Goal: Navigation & Orientation: Find specific page/section

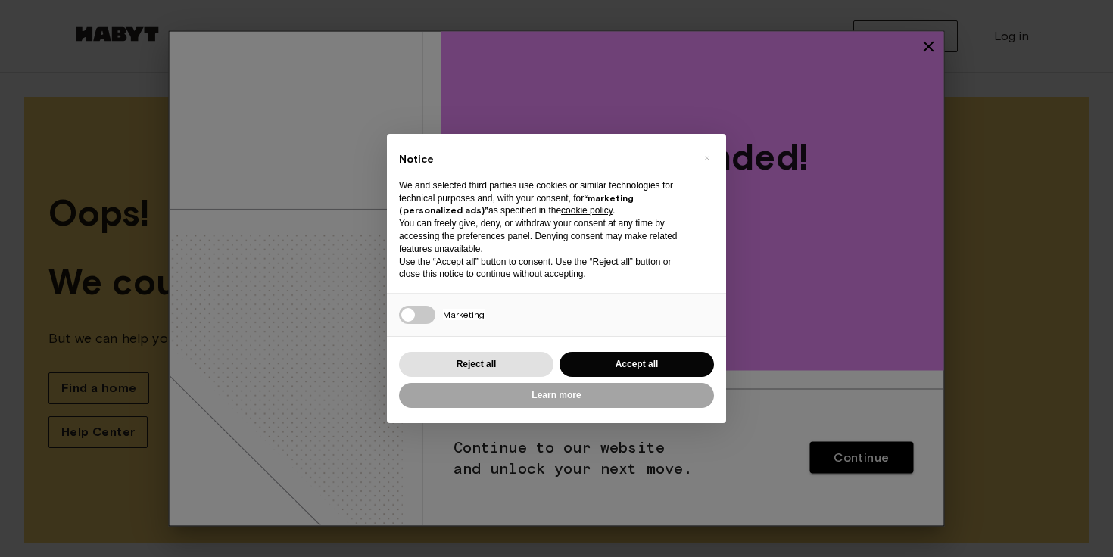
click at [626, 368] on button "Accept all" at bounding box center [636, 364] width 154 height 25
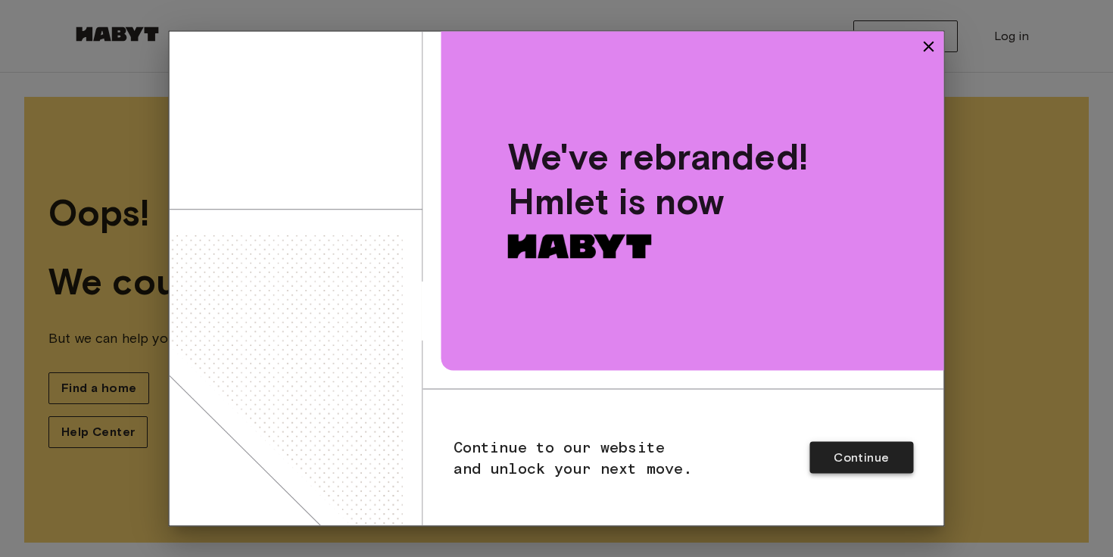
click at [861, 443] on button "Continue" at bounding box center [861, 458] width 104 height 32
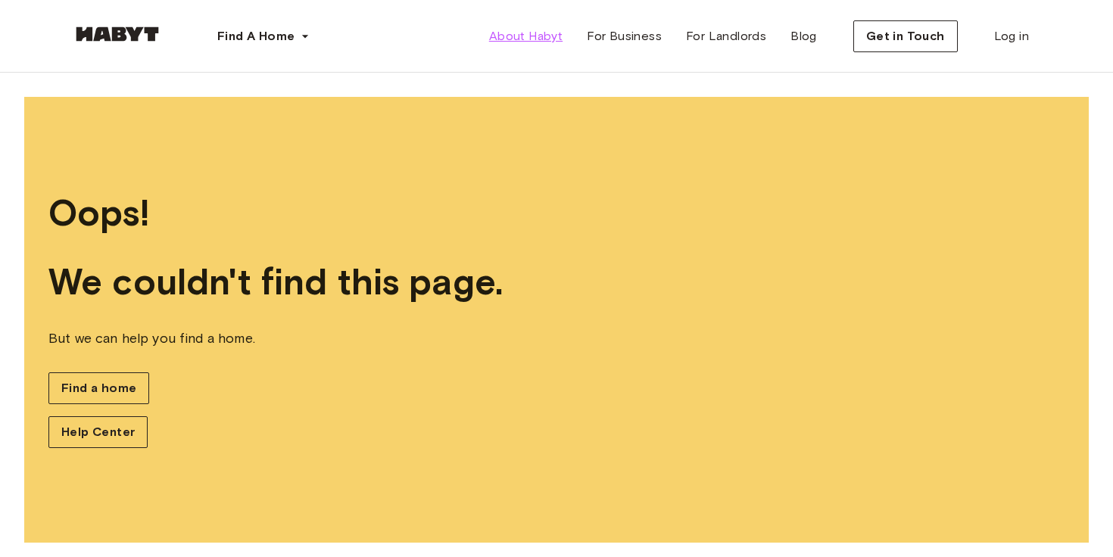
click at [528, 35] on span "About Habyt" at bounding box center [525, 36] width 73 height 18
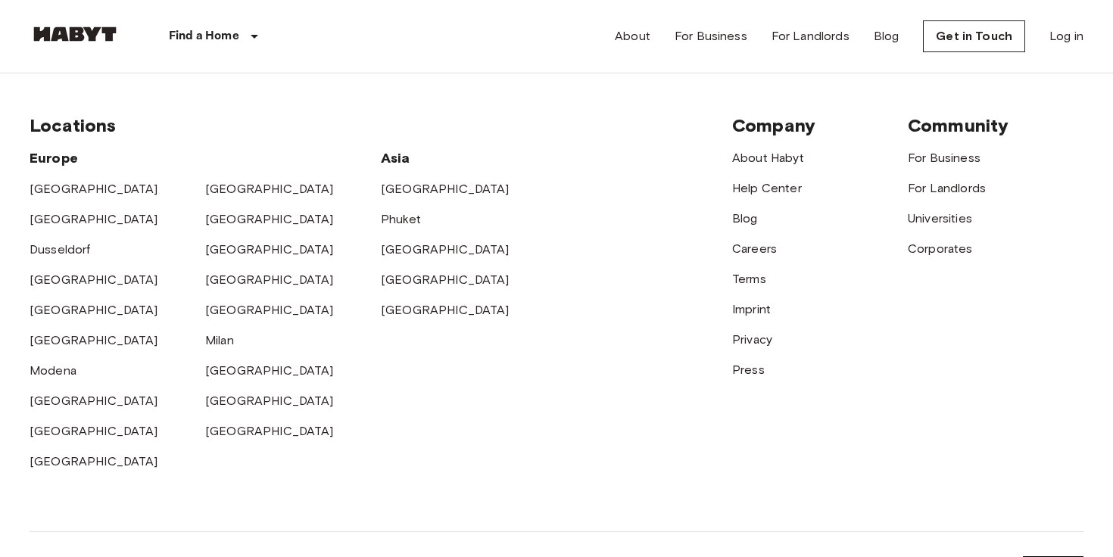
scroll to position [4725, 0]
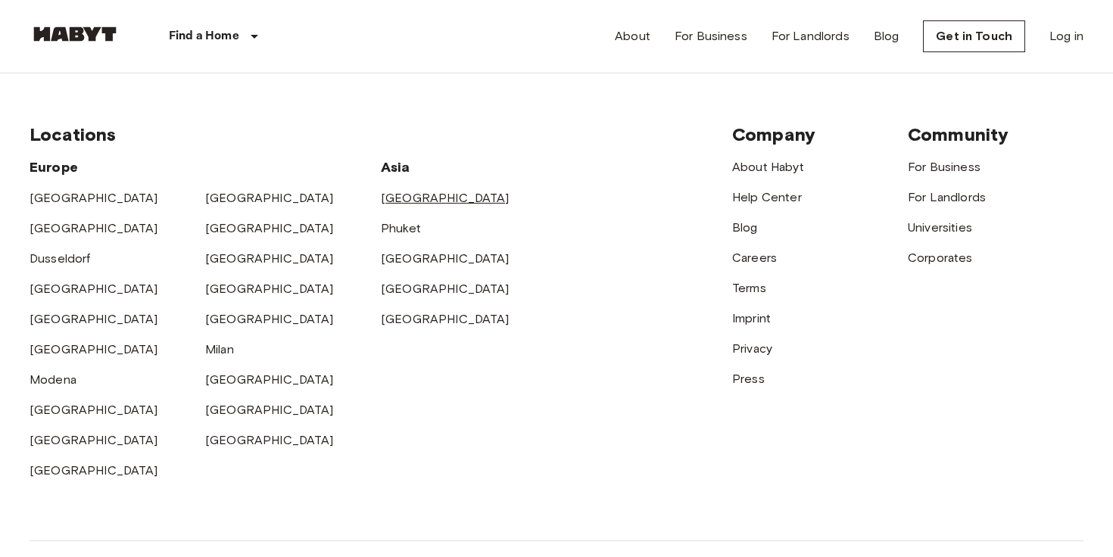
click at [399, 192] on link "[GEOGRAPHIC_DATA]" at bounding box center [445, 198] width 129 height 14
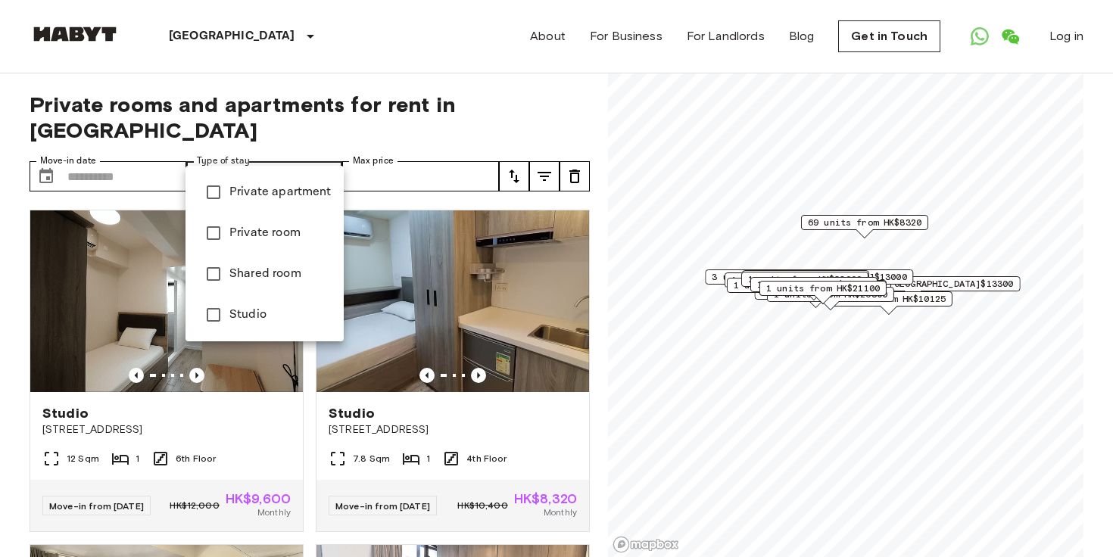
type input "**********"
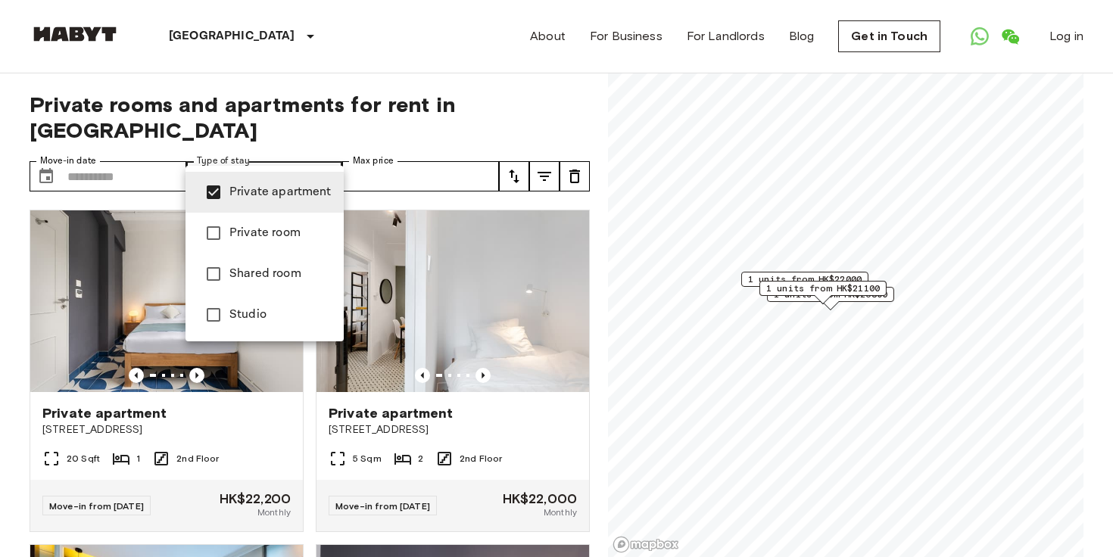
click at [366, 100] on div at bounding box center [556, 278] width 1113 height 557
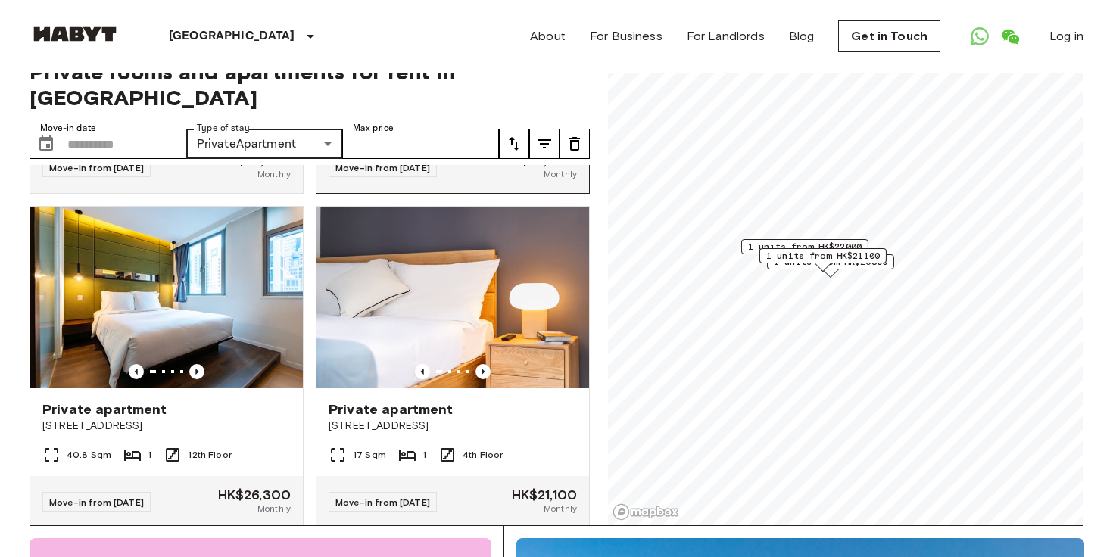
scroll to position [313, 0]
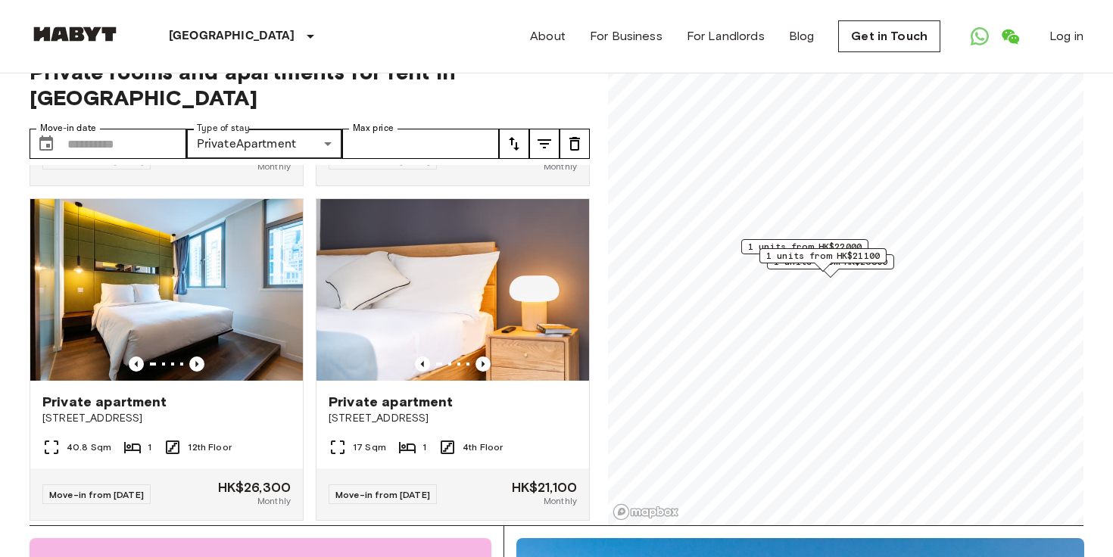
click at [591, 45] on div "About For Business For Landlords Blog Get in Touch Log in" at bounding box center [806, 36] width 553 height 73
